Goal: Task Accomplishment & Management: Manage account settings

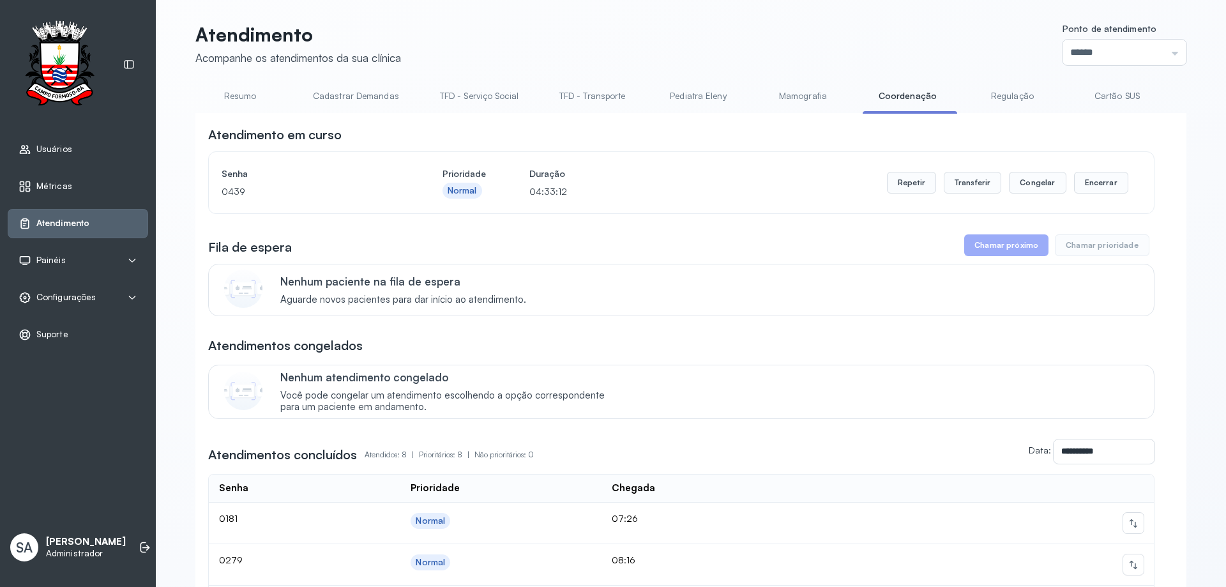
click at [62, 300] on span "Configurações" at bounding box center [65, 297] width 59 height 11
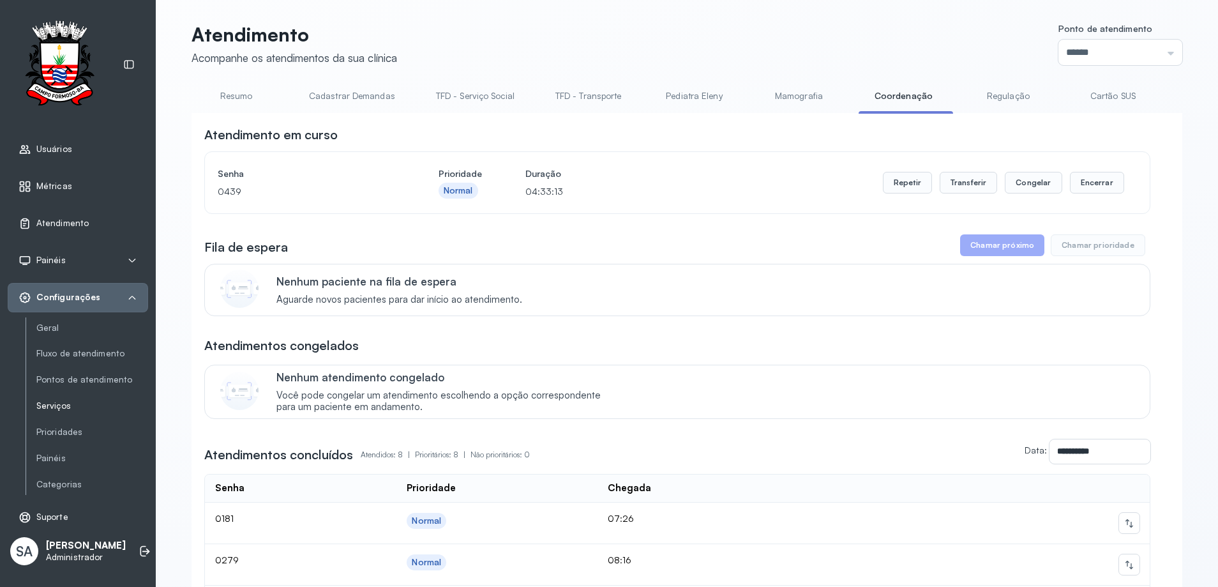
click at [52, 407] on link "Serviços" at bounding box center [92, 405] width 112 height 11
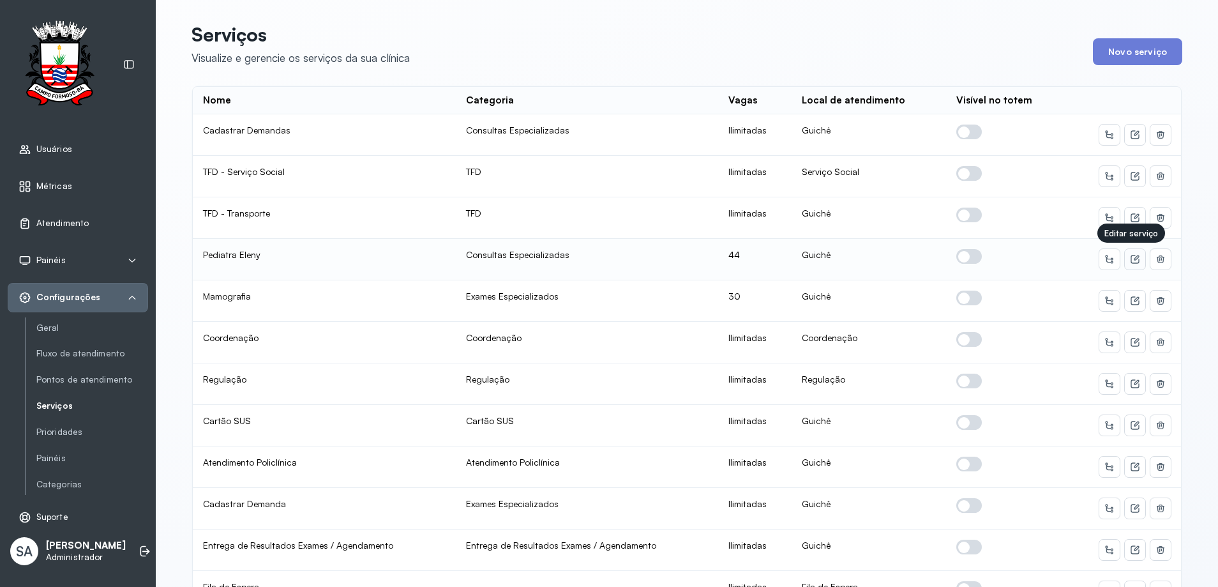
click at [1131, 259] on icon at bounding box center [1135, 259] width 10 height 10
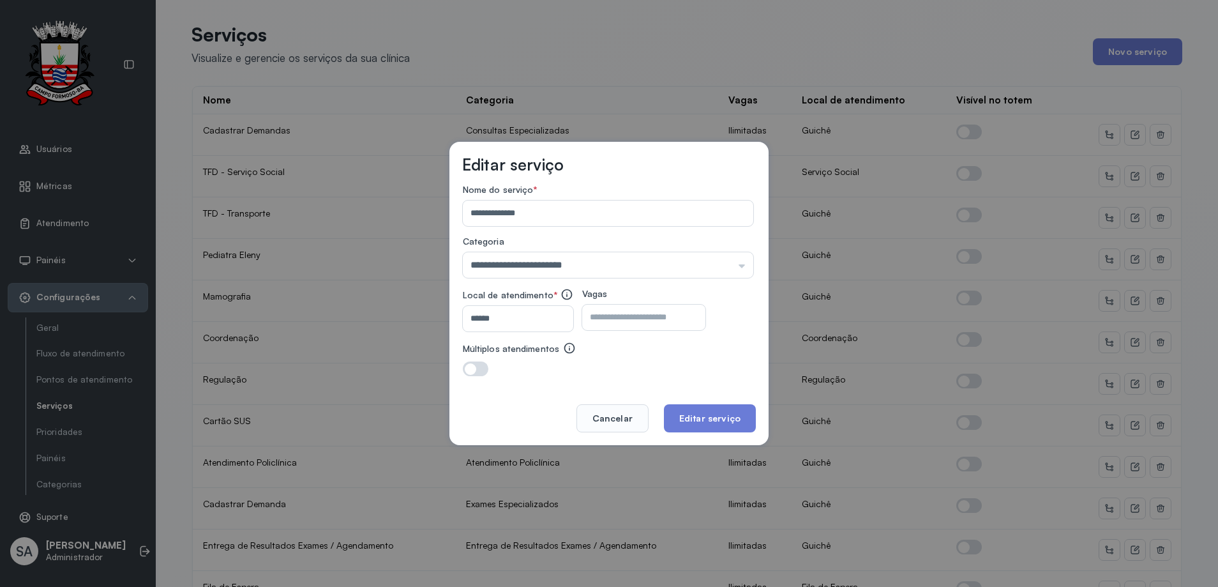
click at [649, 320] on input "**" at bounding box center [632, 318] width 101 height 26
type input "**"
click at [680, 423] on button "Editar serviço" at bounding box center [710, 418] width 92 height 28
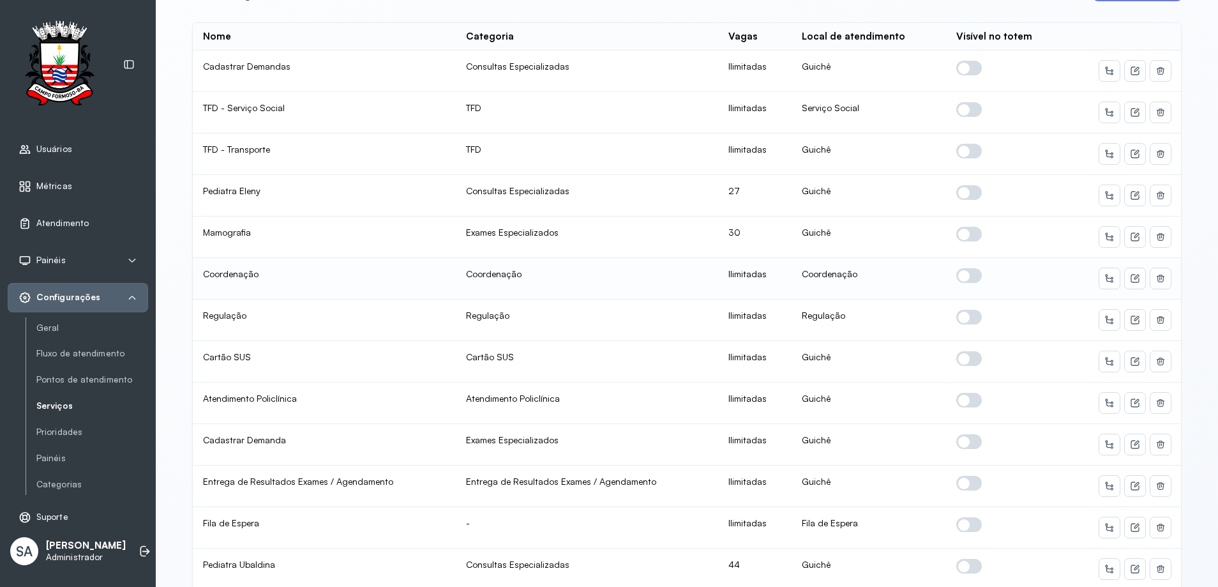
scroll to position [128, 0]
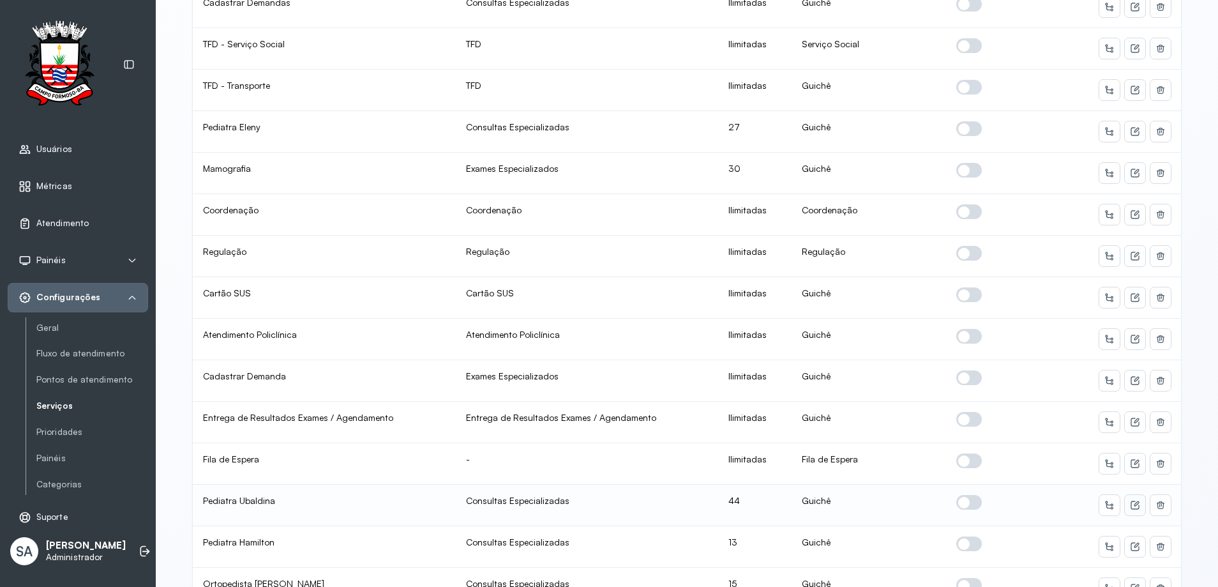
click at [1134, 504] on icon at bounding box center [1136, 503] width 5 height 5
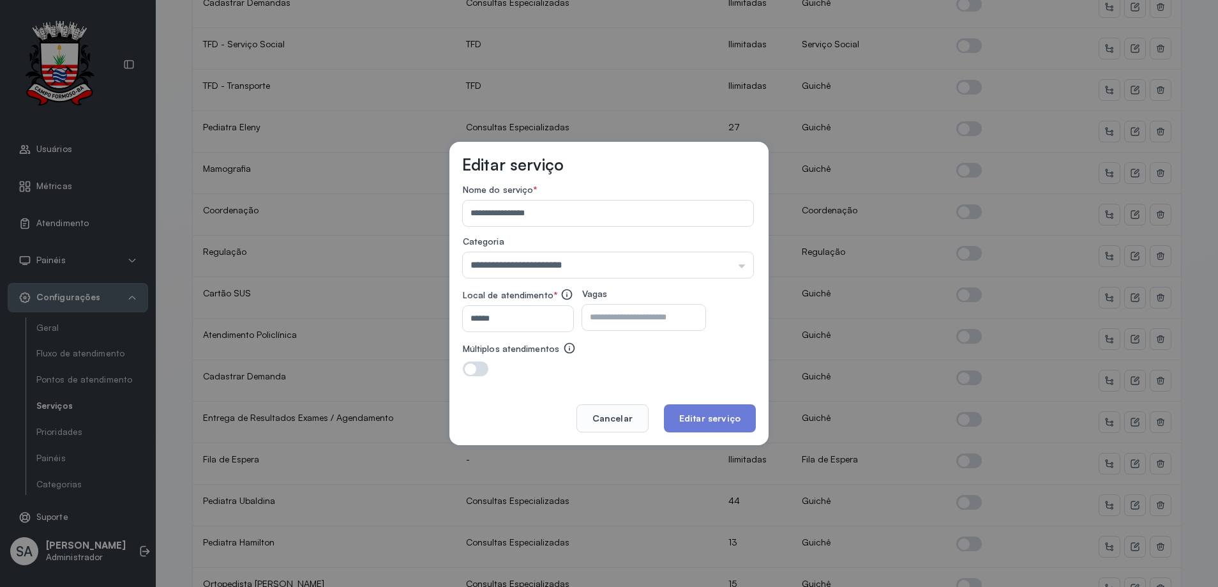
click at [636, 320] on input "**" at bounding box center [632, 318] width 101 height 26
type input "*"
click at [718, 421] on button "Editar serviço" at bounding box center [710, 418] width 92 height 28
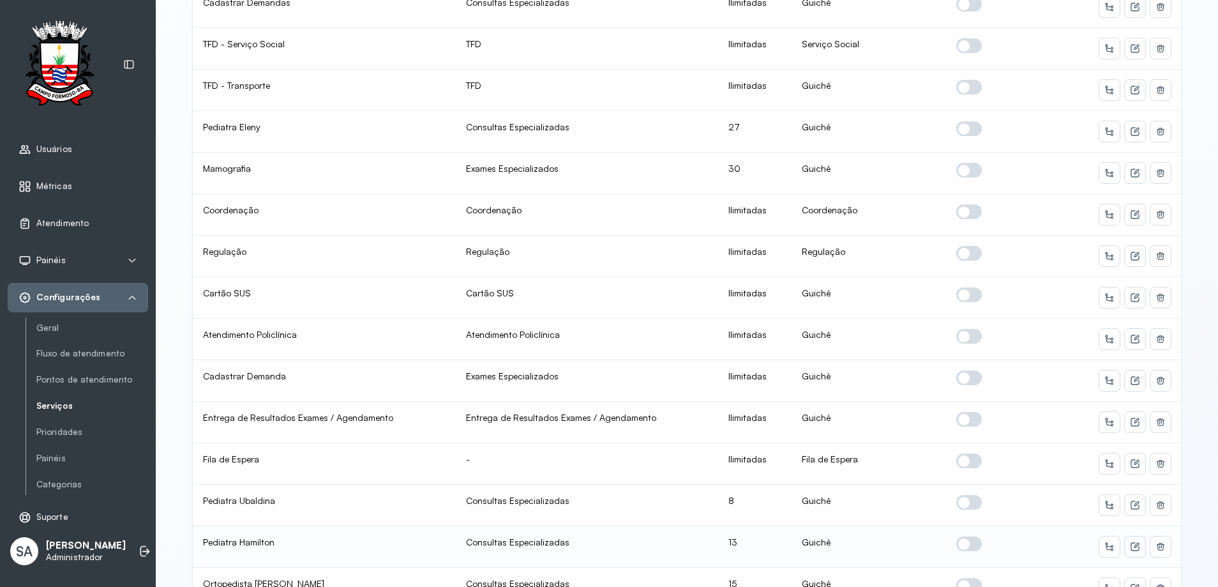
click at [1132, 545] on icon at bounding box center [1135, 546] width 10 height 10
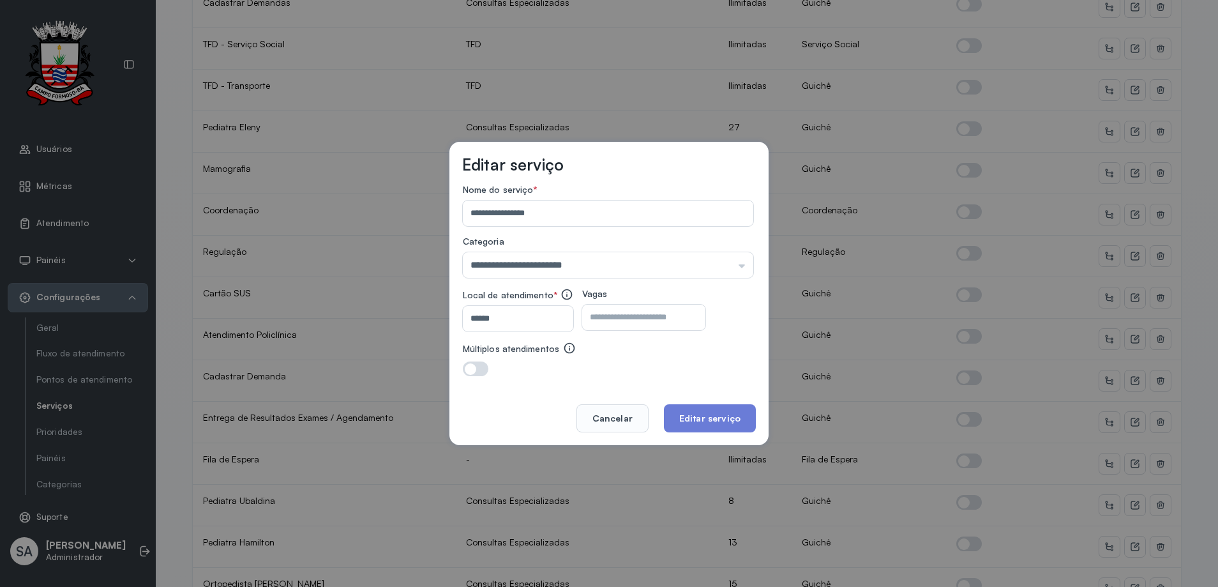
drag, startPoint x: 628, startPoint y: 314, endPoint x: 645, endPoint y: 305, distance: 19.4
click at [644, 306] on input "**" at bounding box center [632, 318] width 101 height 26
type input "*"
click at [703, 422] on button "Editar serviço" at bounding box center [710, 418] width 92 height 28
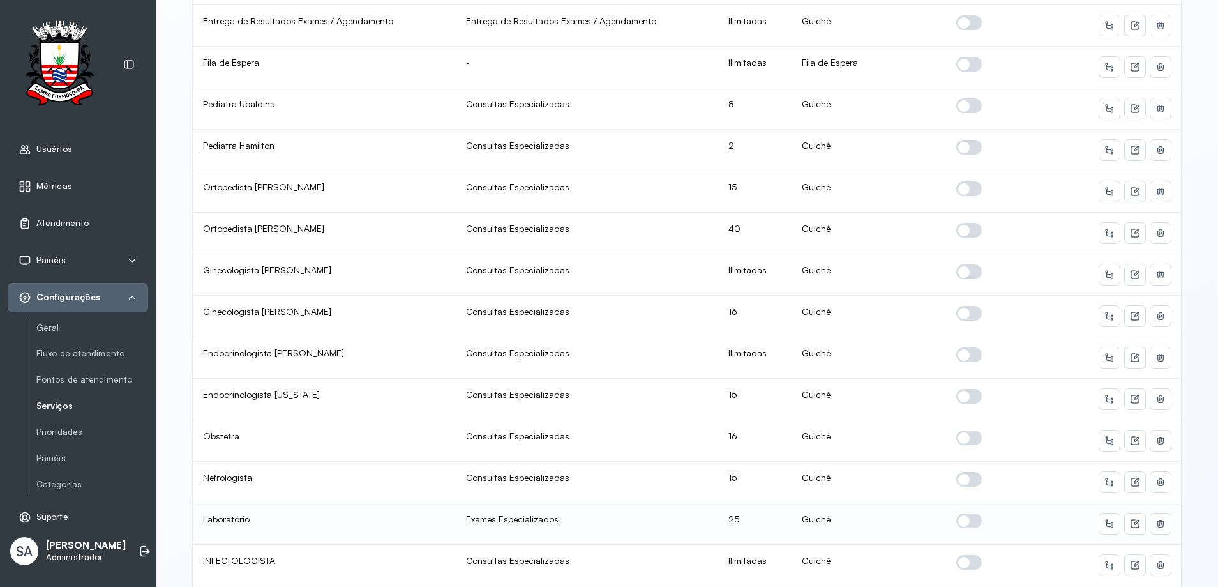
scroll to position [547, 0]
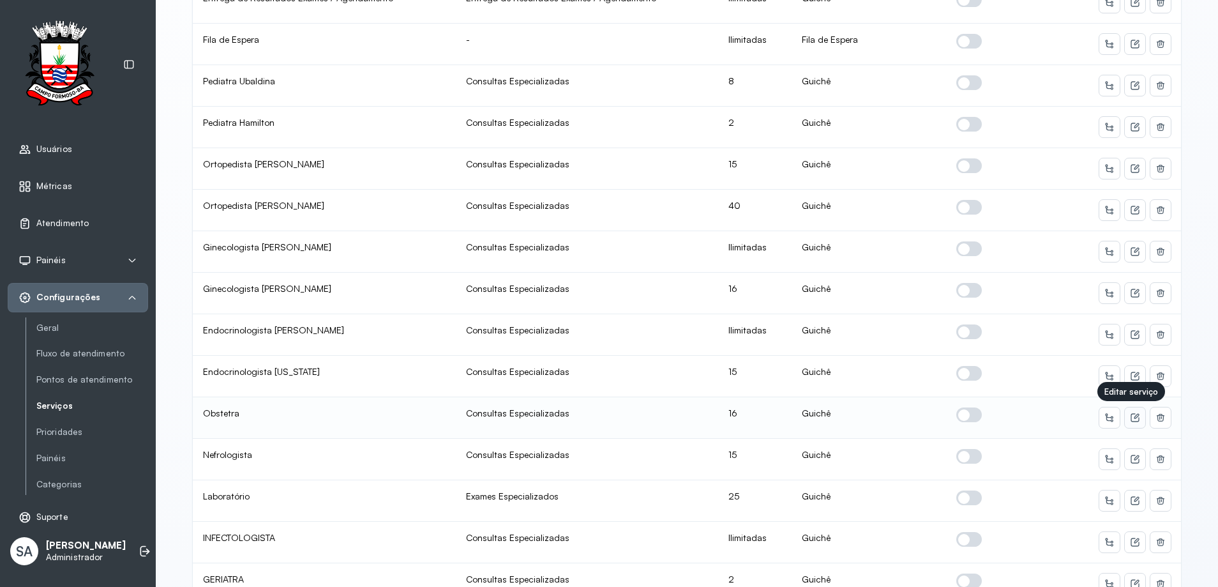
click at [1134, 418] on icon at bounding box center [1135, 418] width 8 height 8
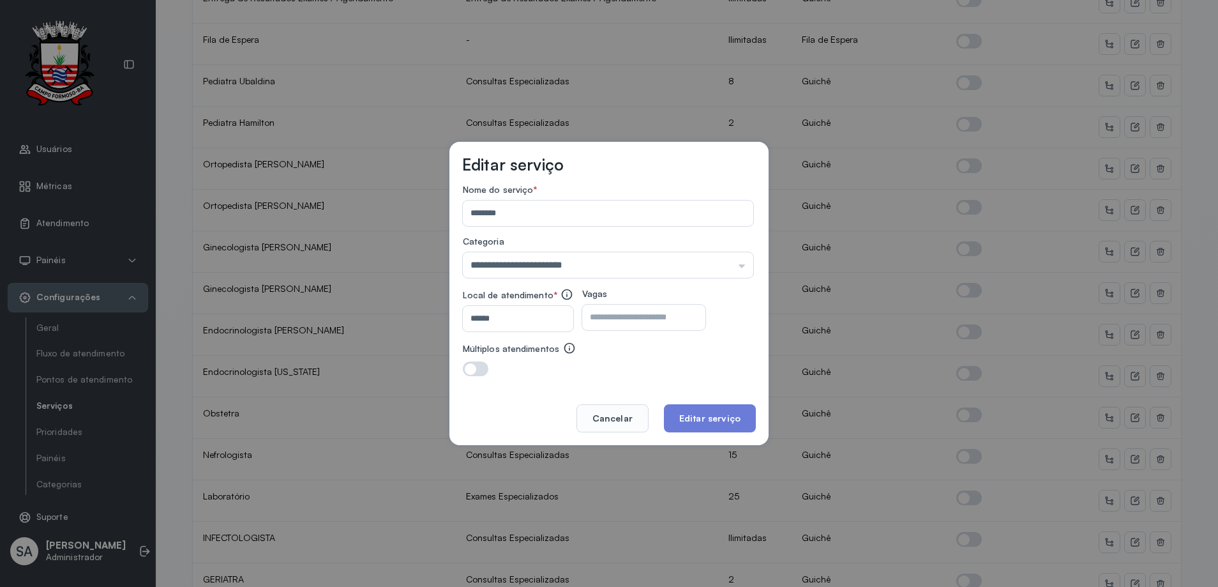
click at [619, 310] on input "**" at bounding box center [632, 318] width 101 height 26
type input "**"
drag, startPoint x: 708, startPoint y: 418, endPoint x: 709, endPoint y: 397, distance: 20.5
click at [708, 409] on button "Editar serviço" at bounding box center [710, 418] width 92 height 28
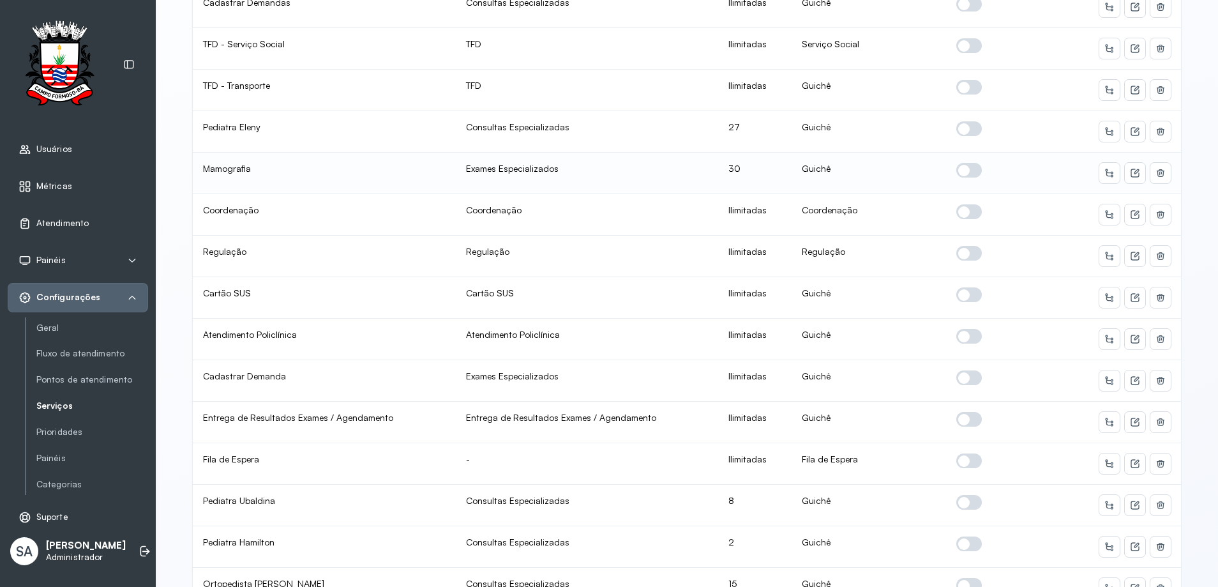
scroll to position [192, 0]
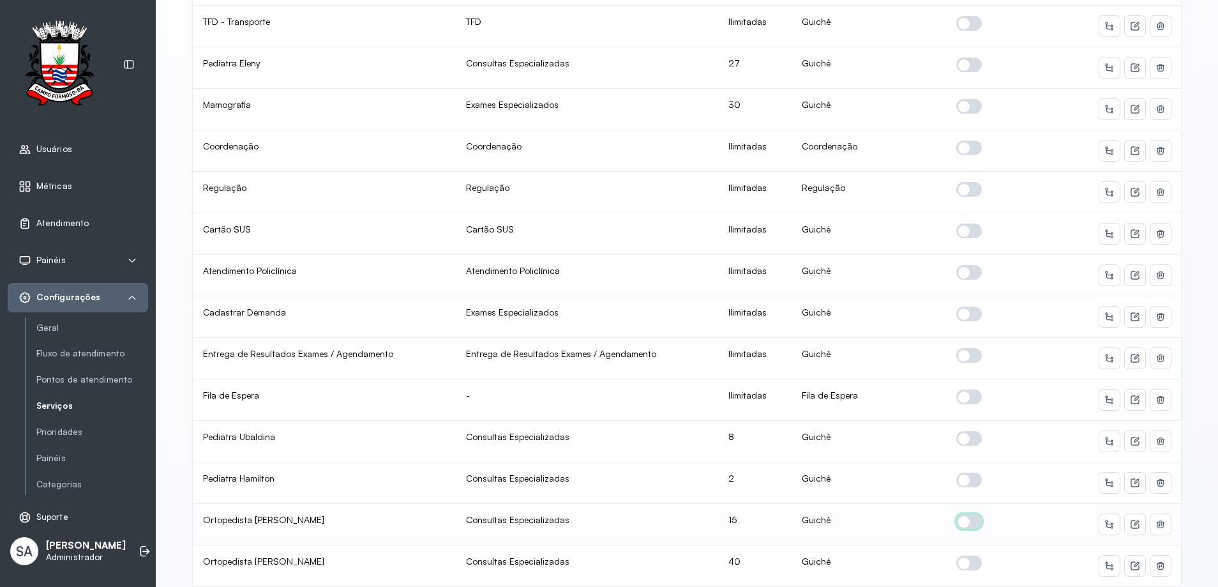
click at [971, 527] on span at bounding box center [969, 521] width 26 height 15
click at [1134, 525] on icon at bounding box center [1136, 522] width 5 height 5
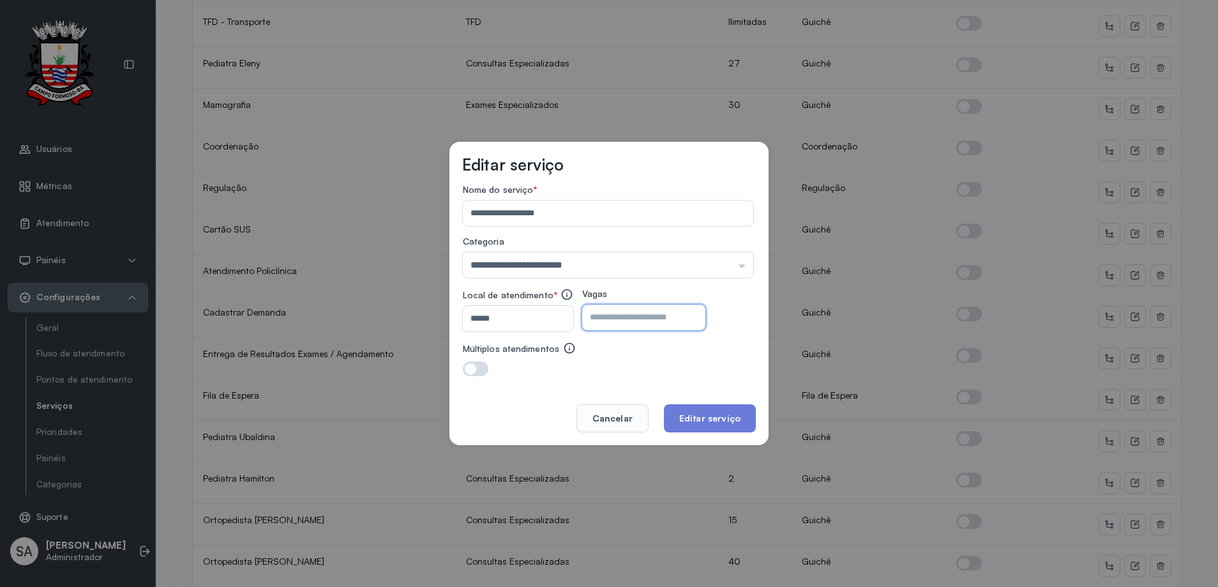
click at [655, 308] on input "**" at bounding box center [632, 318] width 101 height 26
type input "*"
click at [692, 419] on button "Editar serviço" at bounding box center [710, 418] width 92 height 28
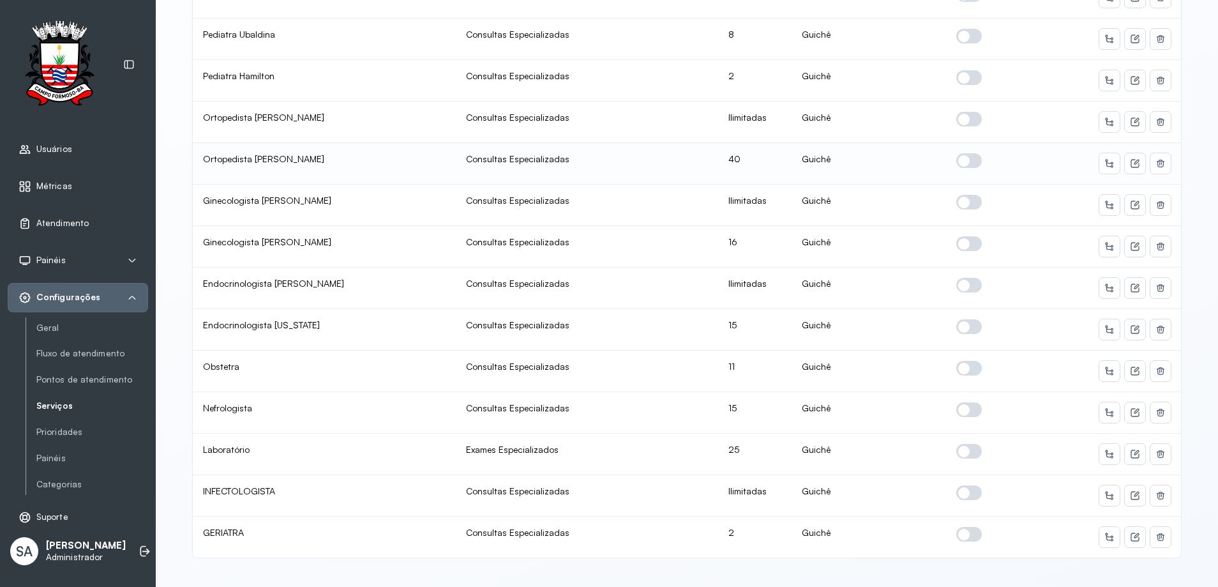
scroll to position [611, 0]
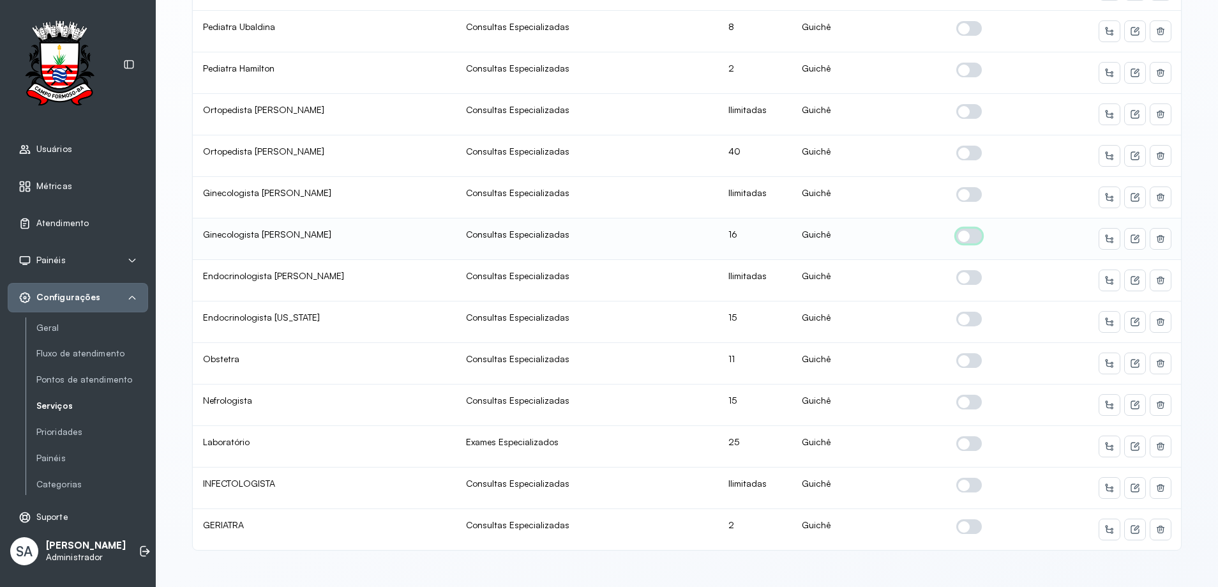
click at [973, 229] on span at bounding box center [969, 236] width 26 height 15
click at [1133, 234] on icon at bounding box center [1135, 239] width 10 height 10
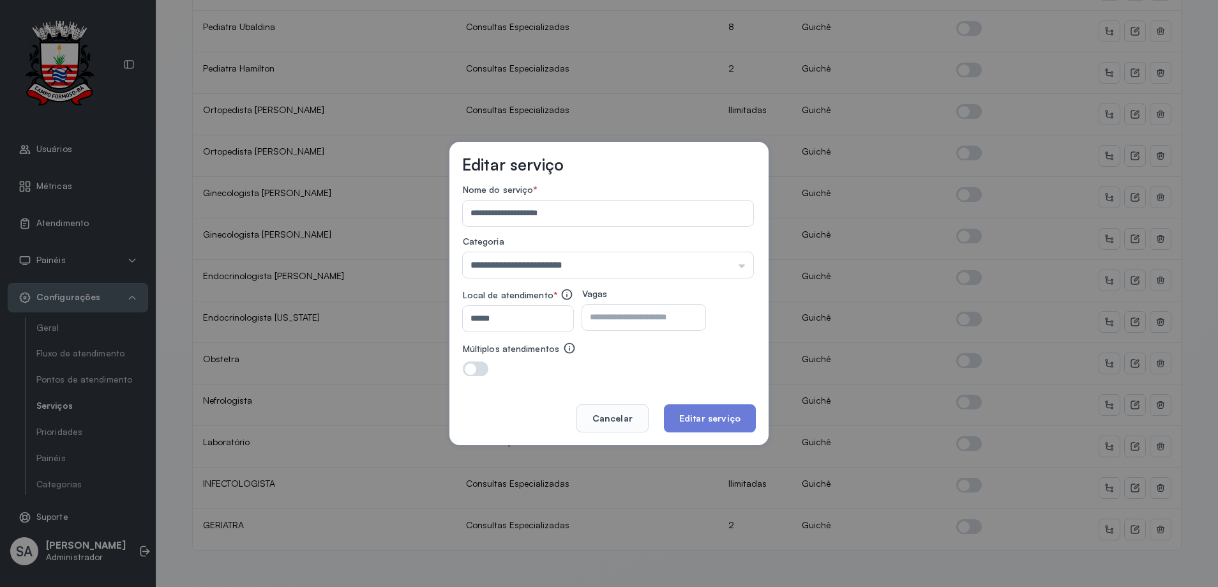
click at [624, 312] on input "**" at bounding box center [632, 318] width 101 height 26
type input "*"
click at [712, 416] on button "Editar serviço" at bounding box center [710, 418] width 92 height 28
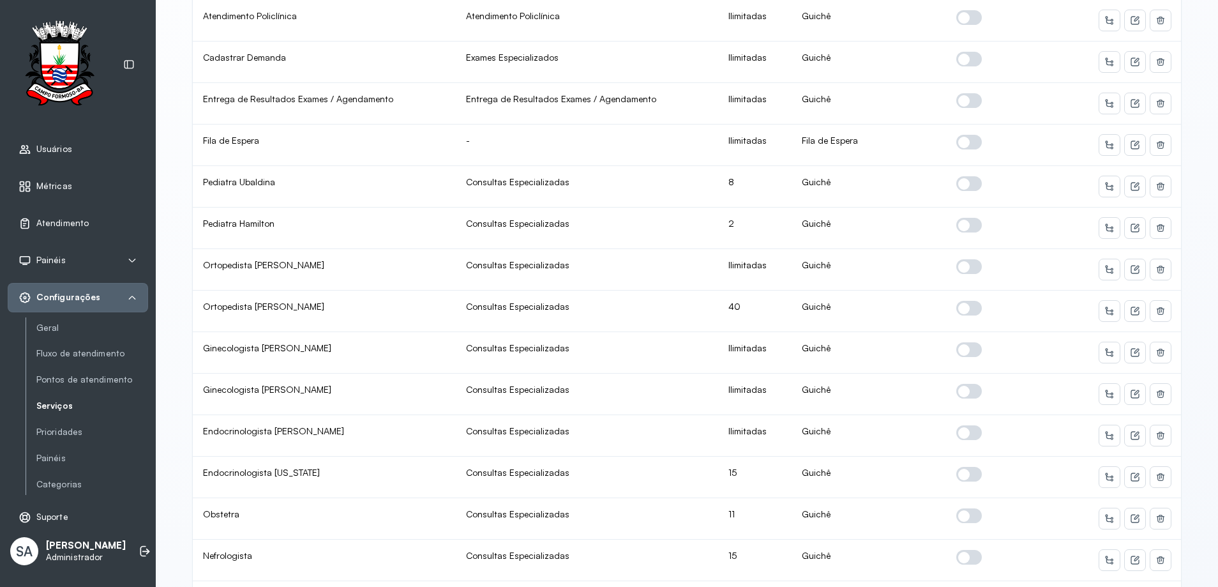
scroll to position [447, 0]
click at [1134, 308] on icon at bounding box center [1136, 308] width 5 height 5
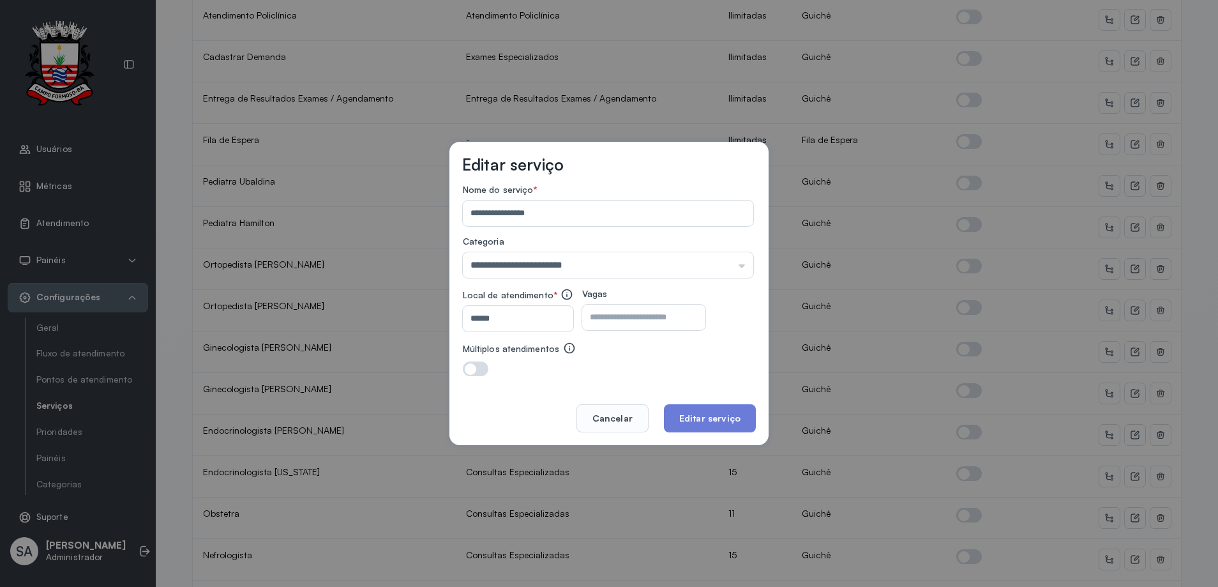
click at [657, 317] on input "**" at bounding box center [632, 318] width 101 height 26
type input "*"
click at [691, 418] on button "Editar serviço" at bounding box center [710, 418] width 92 height 28
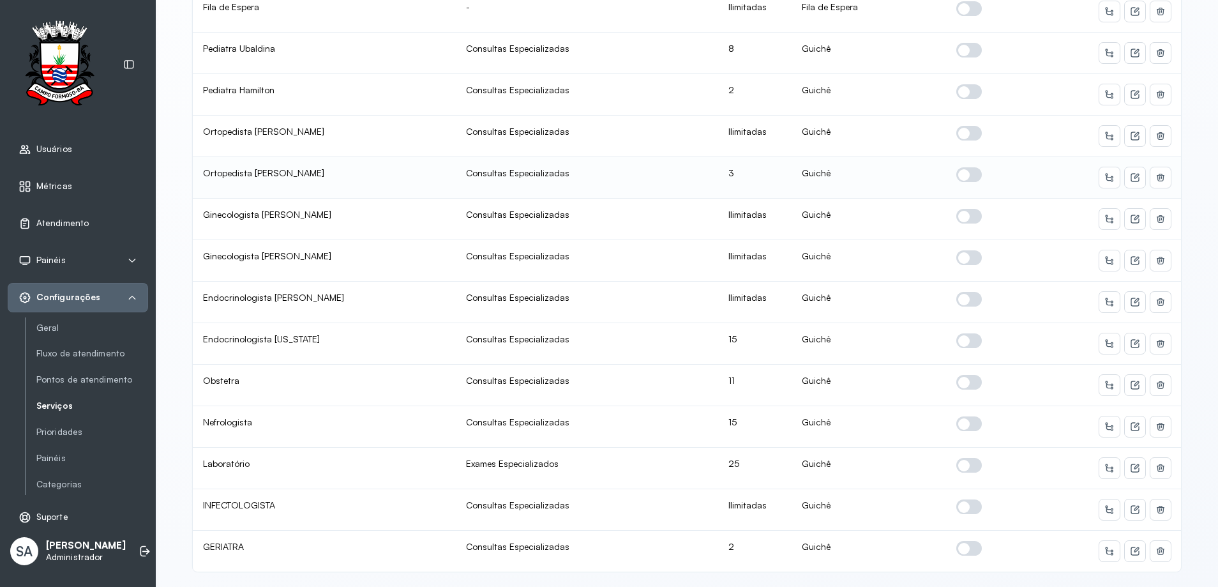
scroll to position [611, 0]
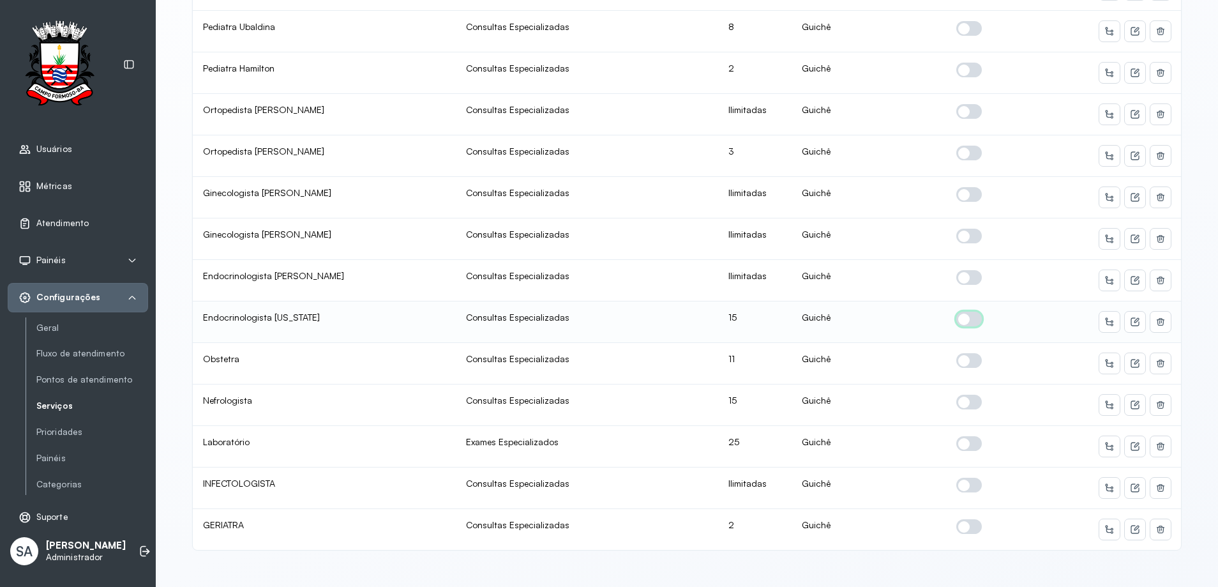
click at [966, 312] on span at bounding box center [969, 319] width 26 height 15
click at [1131, 317] on icon at bounding box center [1135, 322] width 10 height 10
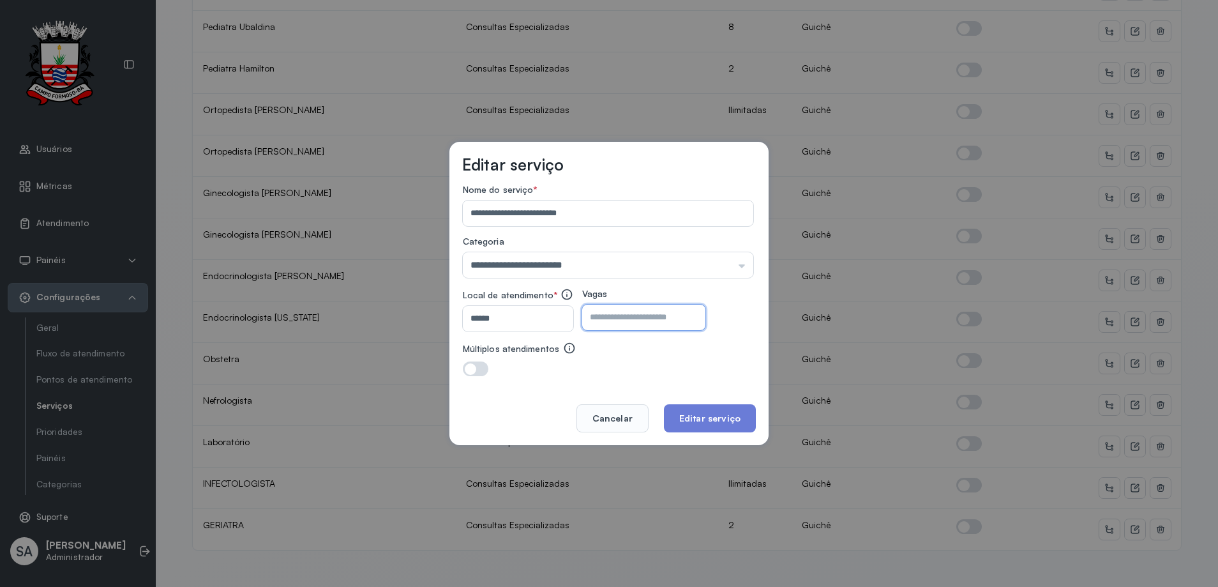
click at [682, 319] on input "**" at bounding box center [632, 318] width 101 height 26
type input "*"
click at [720, 416] on button "Editar serviço" at bounding box center [710, 418] width 92 height 28
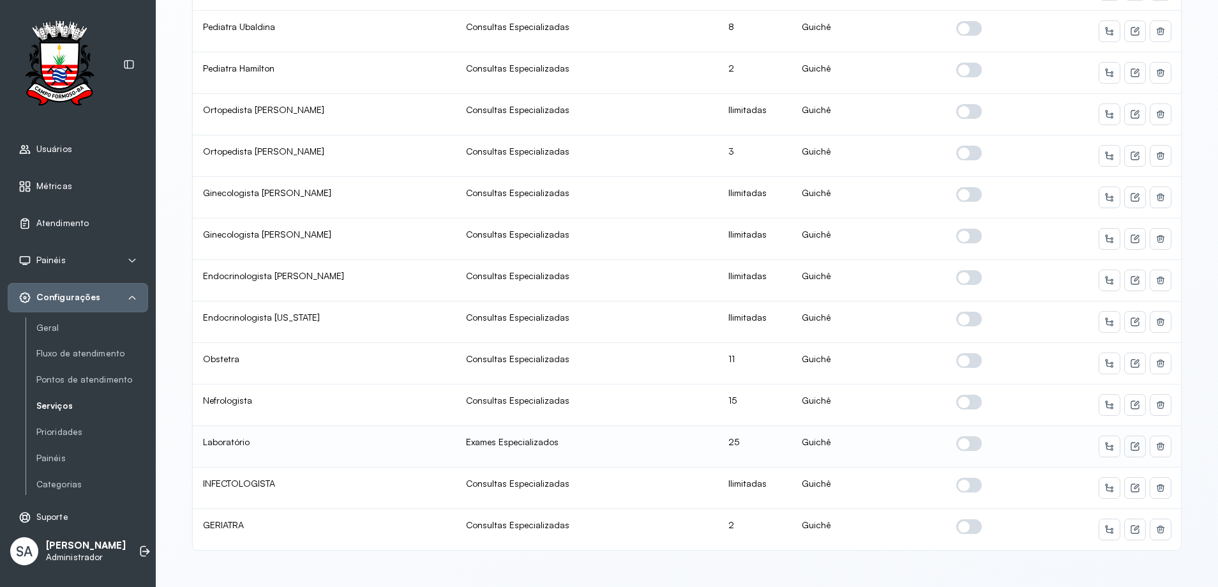
click at [1134, 442] on icon at bounding box center [1136, 444] width 5 height 5
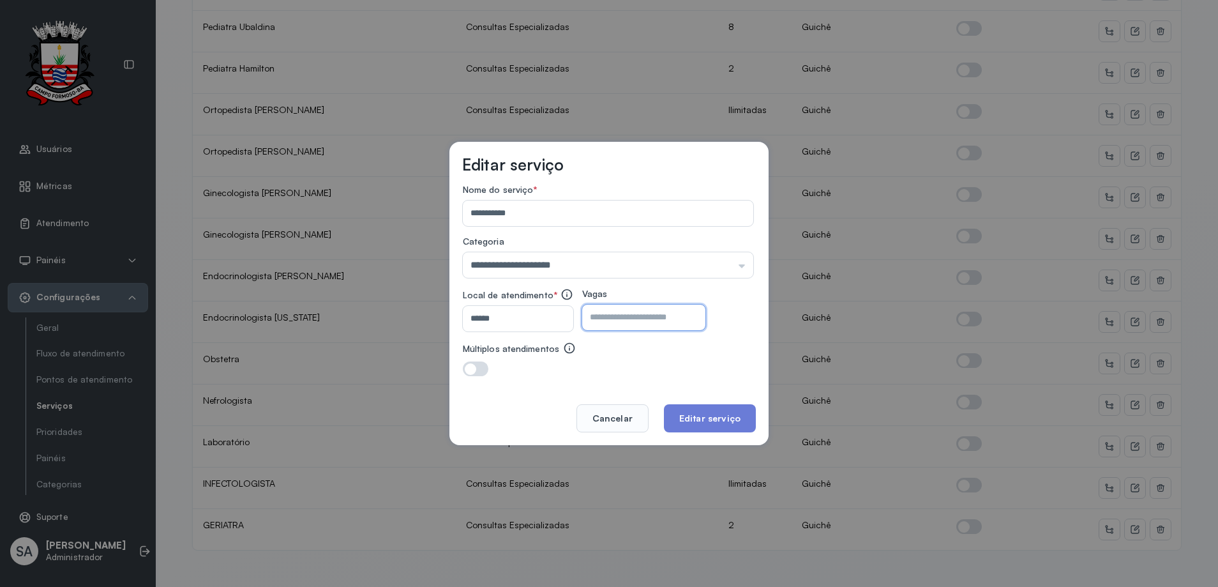
click at [648, 325] on input "**" at bounding box center [632, 318] width 101 height 26
type input "**"
click at [716, 419] on button "Editar serviço" at bounding box center [710, 418] width 92 height 28
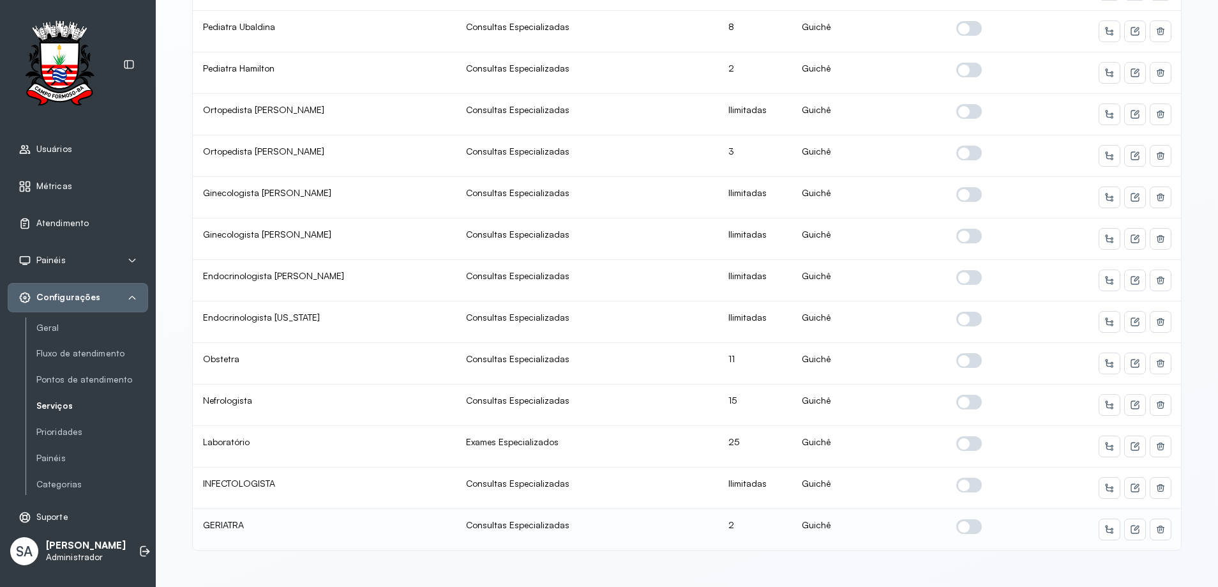
scroll to position [0, 0]
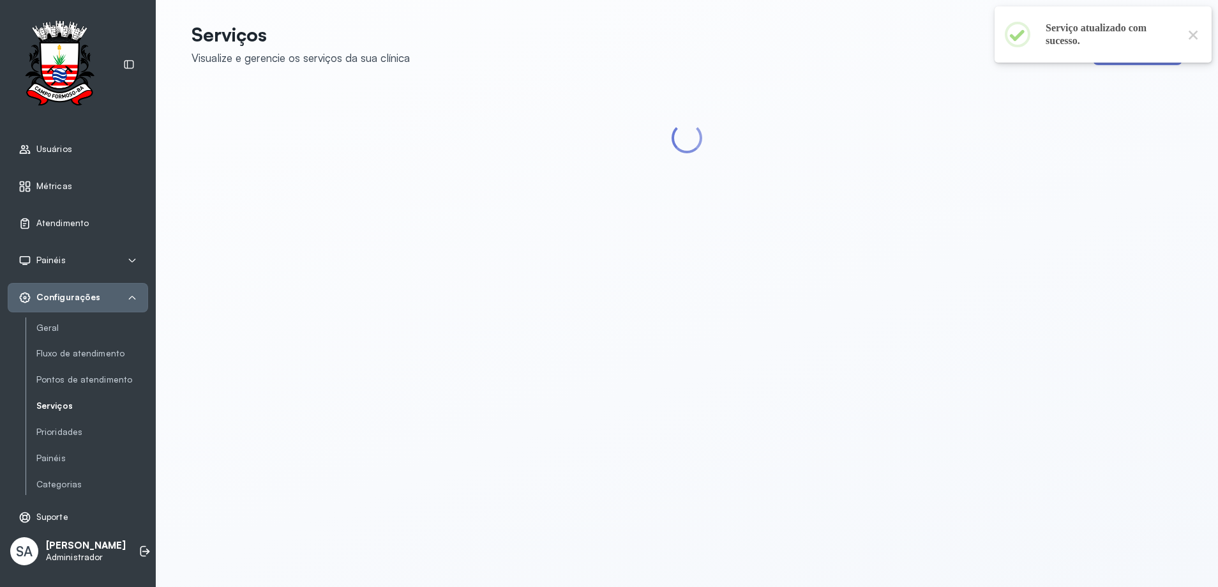
click at [964, 520] on div "Serviços Visualize e gerencie os serviços da sua clínica Novo serviço" at bounding box center [687, 293] width 1062 height 587
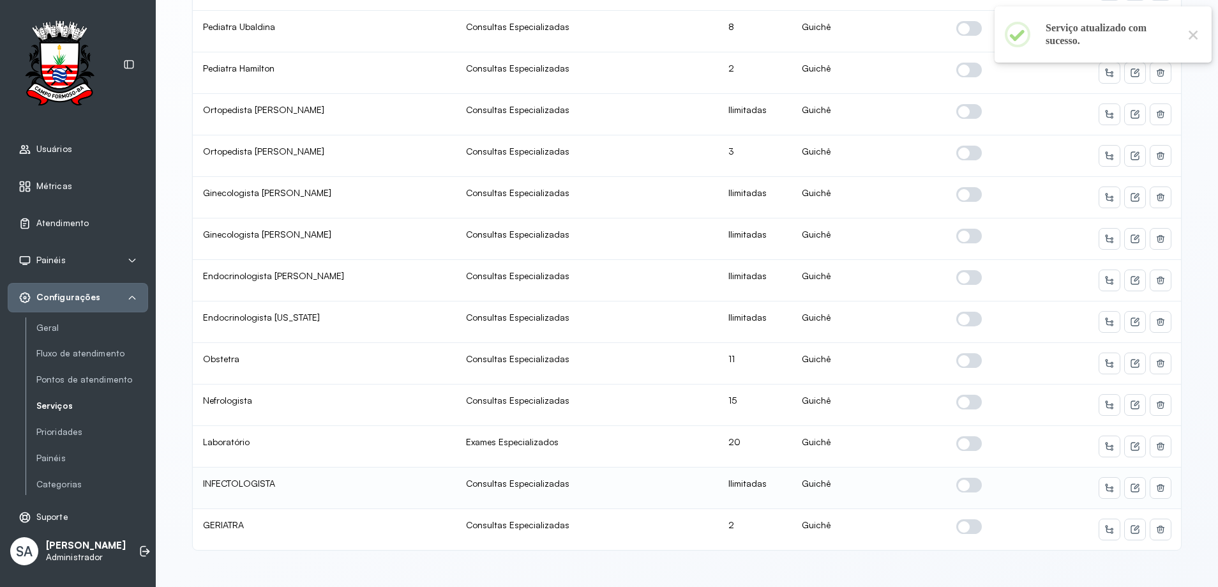
scroll to position [2, 0]
click at [967, 519] on span at bounding box center [969, 526] width 26 height 15
click at [1134, 525] on icon at bounding box center [1135, 529] width 8 height 8
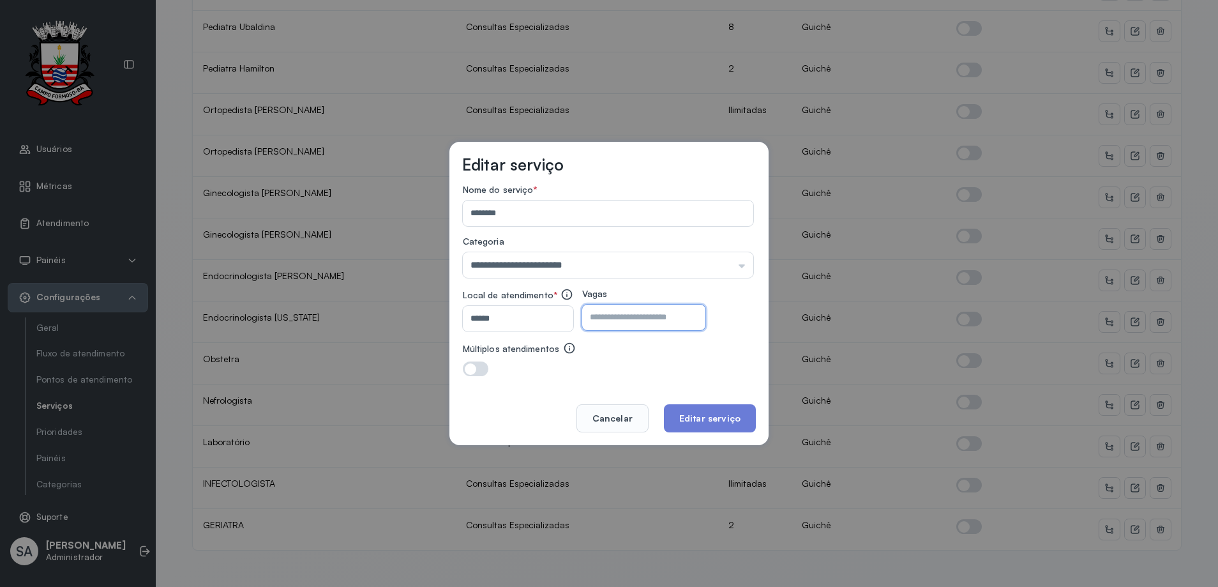
click at [642, 319] on input "*" at bounding box center [632, 318] width 101 height 26
type input "*"
click at [697, 410] on button "Editar serviço" at bounding box center [710, 418] width 92 height 28
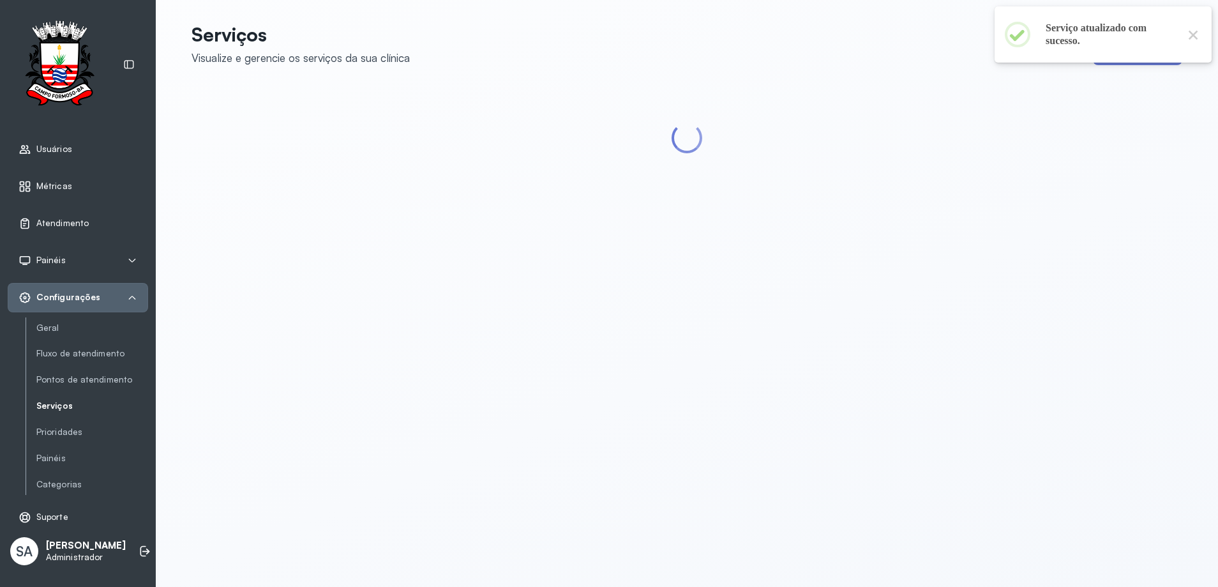
scroll to position [0, 0]
click at [969, 391] on div "Serviços Visualize e gerencie os serviços da sua clínica Novo serviço" at bounding box center [687, 293] width 1062 height 587
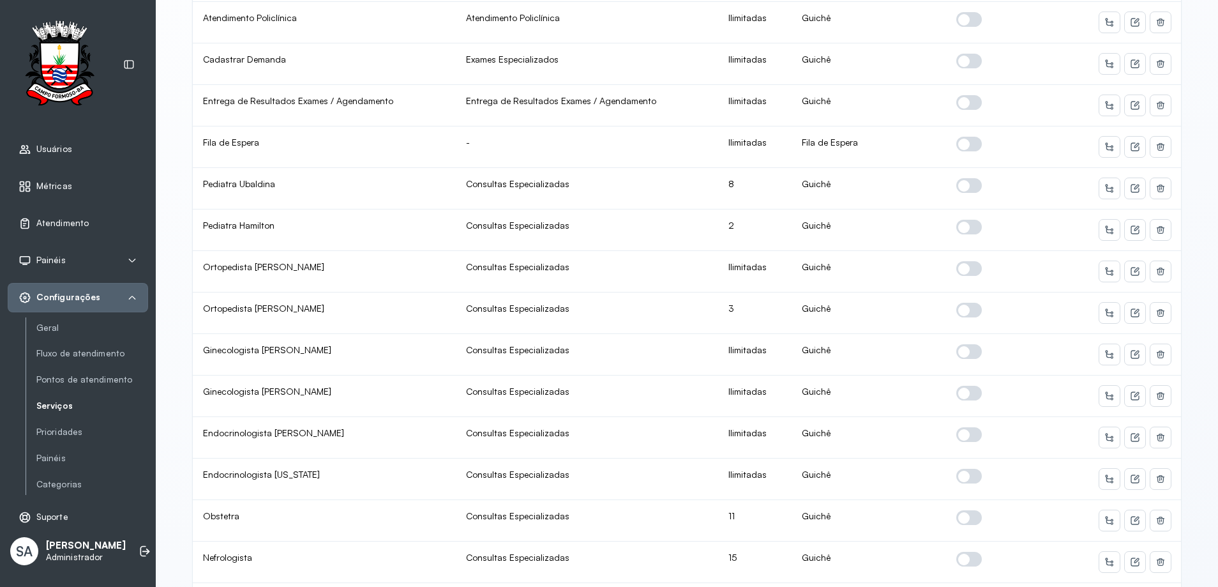
scroll to position [447, 0]
click at [967, 553] on span at bounding box center [969, 556] width 26 height 15
click at [1130, 554] on icon at bounding box center [1135, 559] width 10 height 10
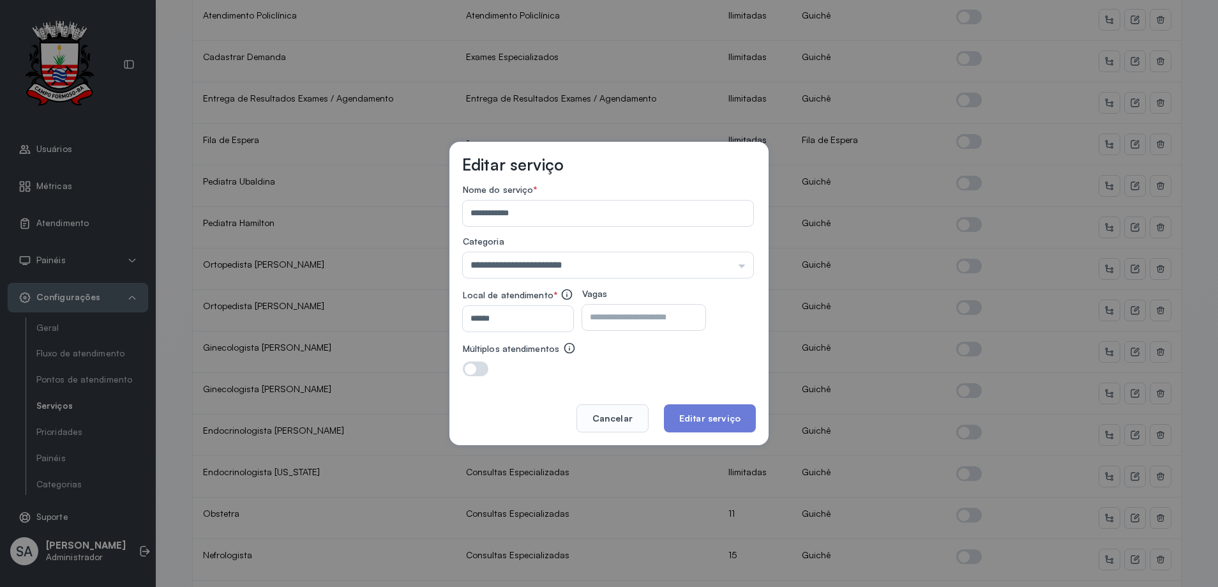
click at [656, 317] on input "**" at bounding box center [632, 318] width 101 height 26
type input "*"
click at [718, 415] on button "Editar serviço" at bounding box center [710, 418] width 92 height 28
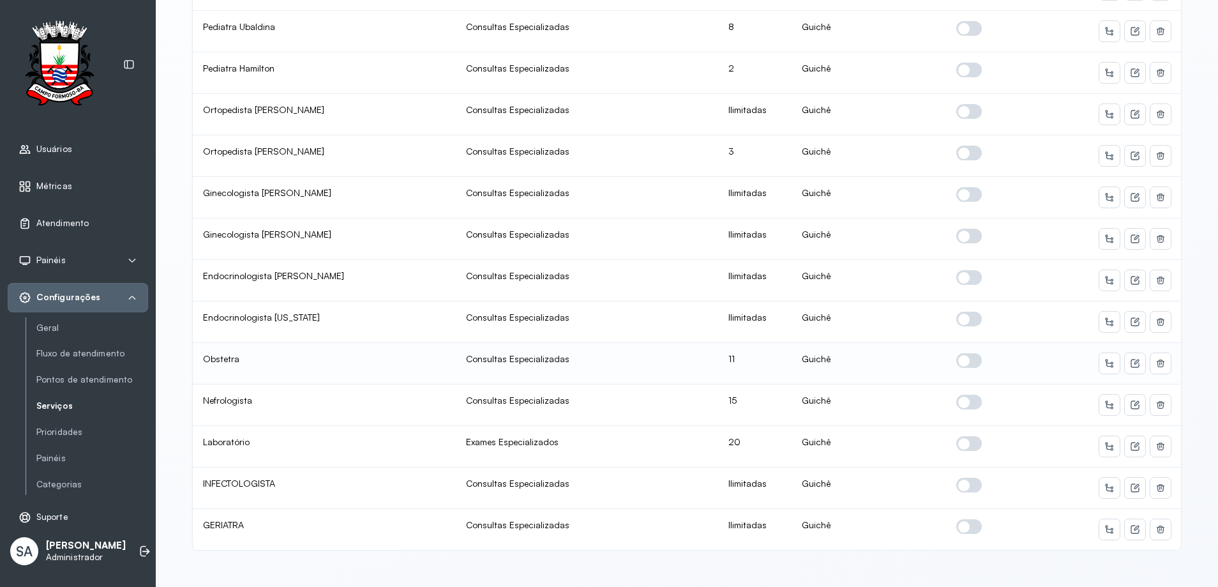
scroll to position [0, 0]
